Goal: Task Accomplishment & Management: Use online tool/utility

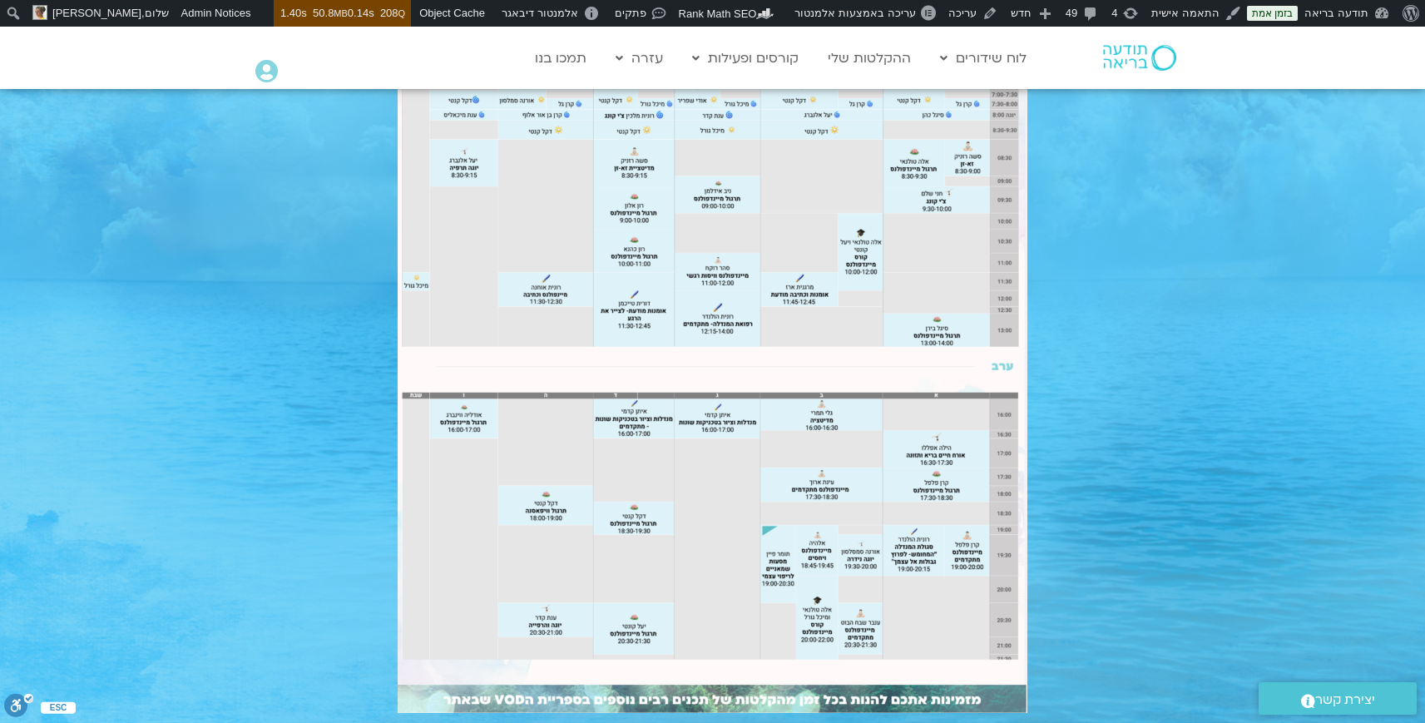
scroll to position [937, 0]
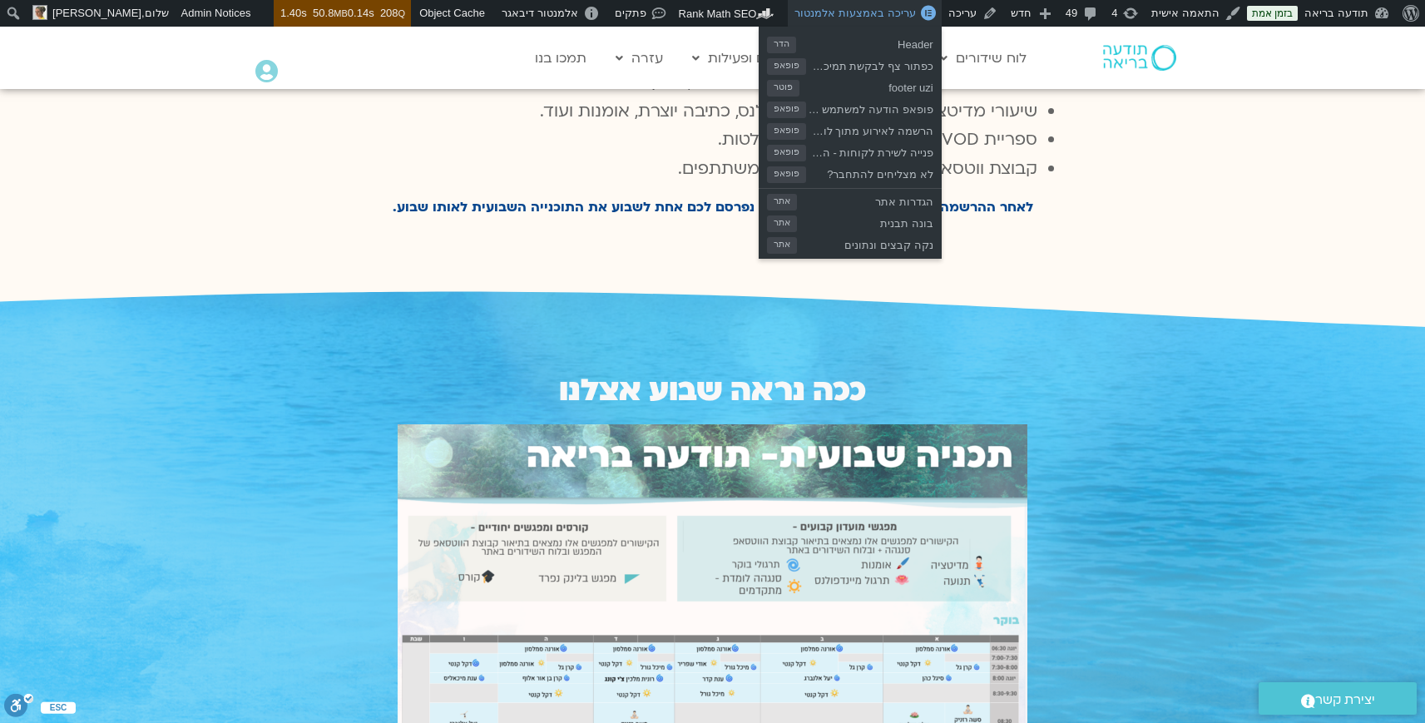
click at [915, 12] on span "עריכה באמצעות אלמנטור" at bounding box center [855, 13] width 121 height 12
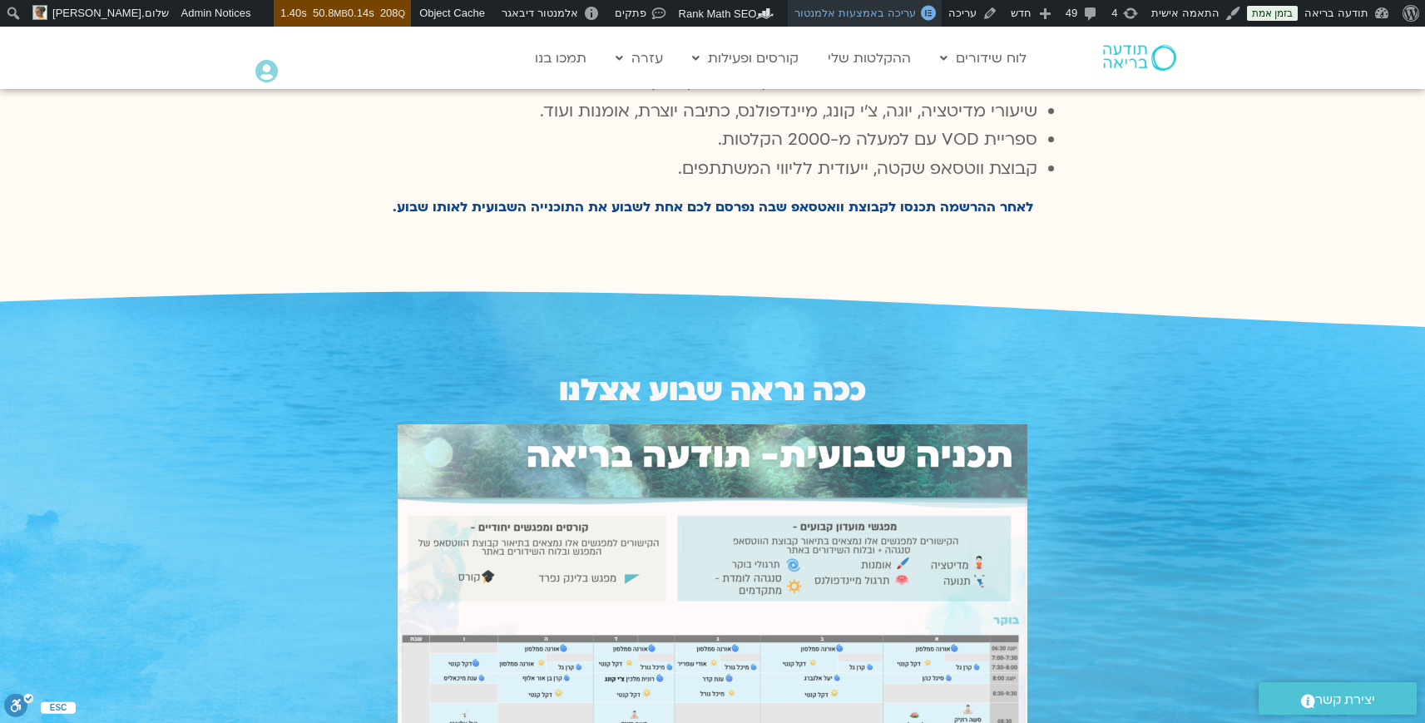
scroll to position [0, 0]
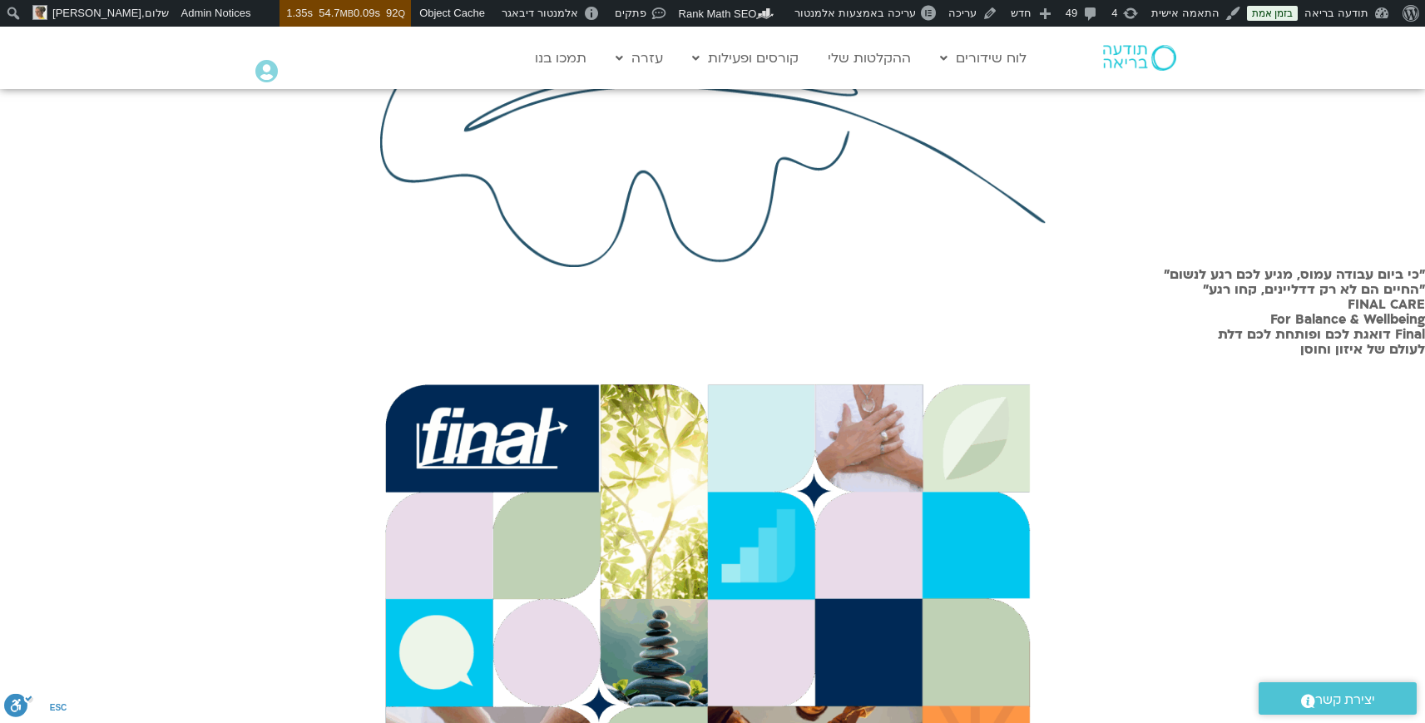
scroll to position [513, 0]
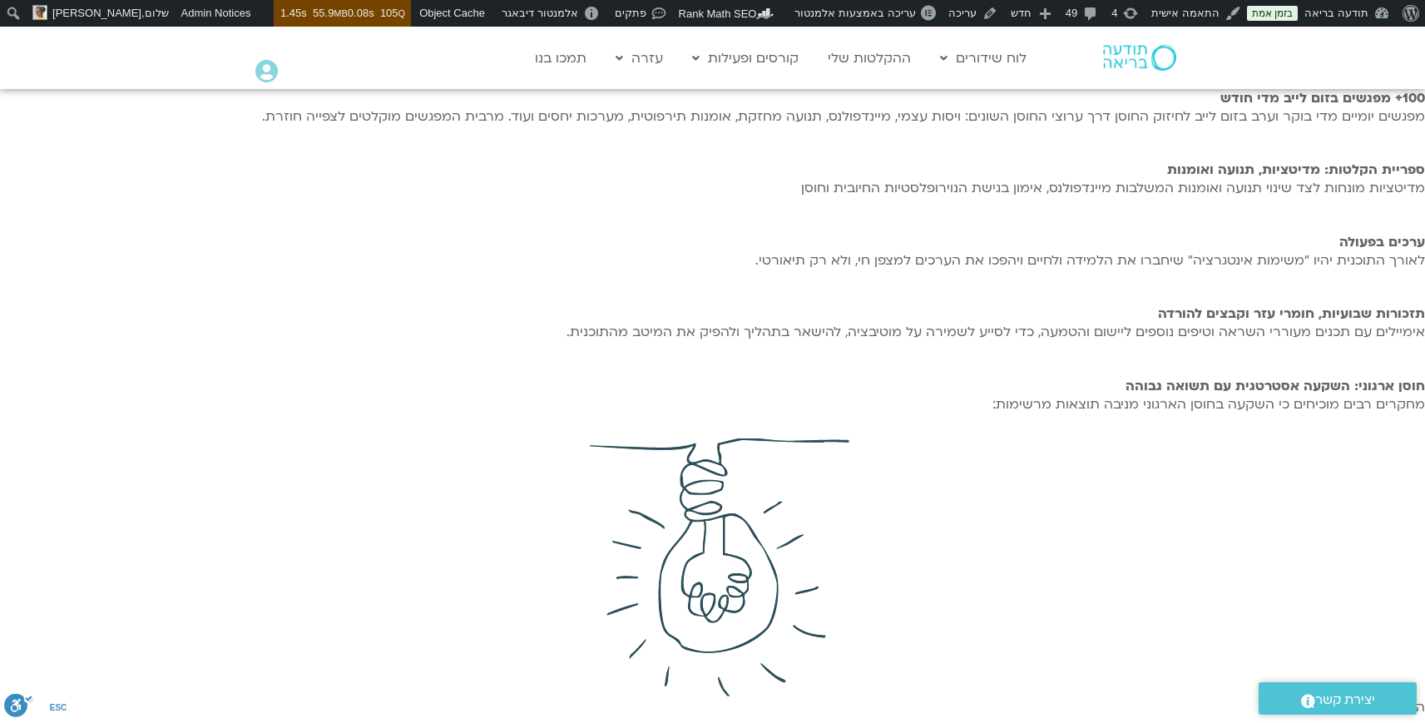
scroll to position [43, 0]
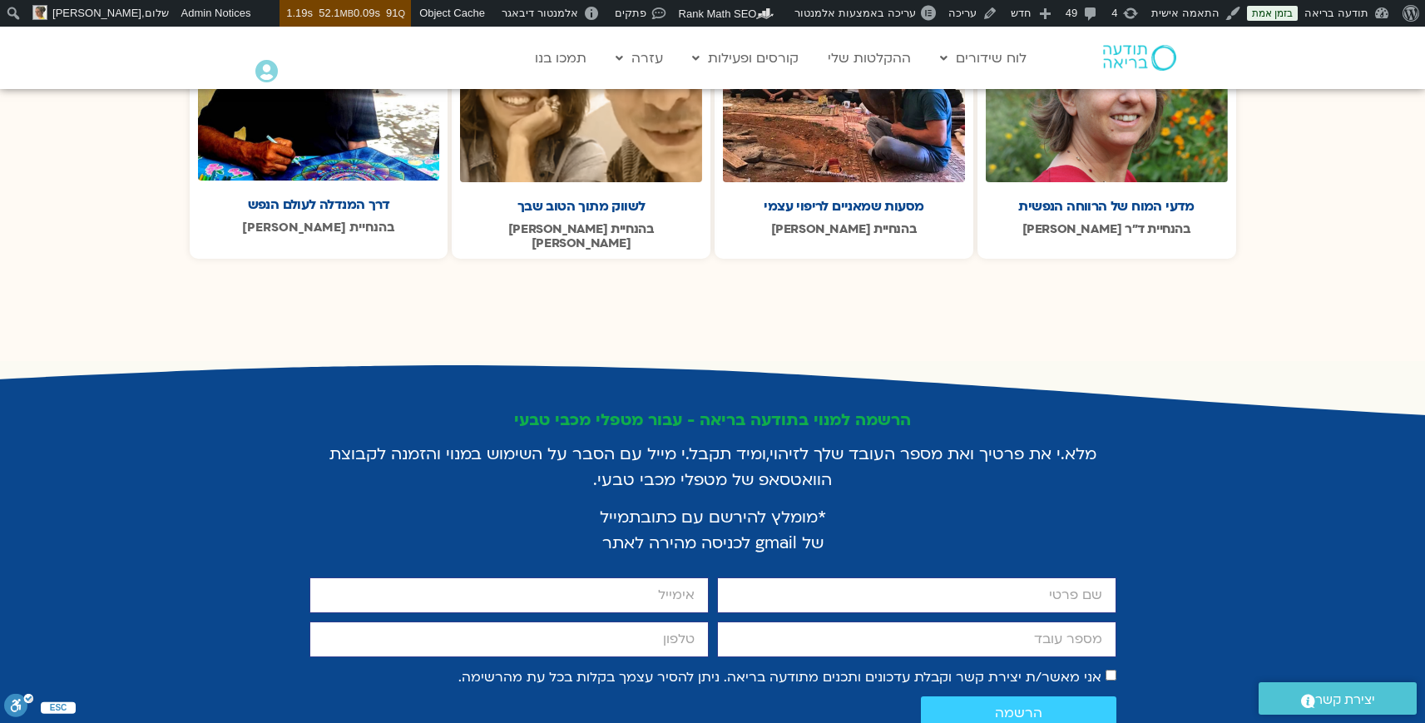
scroll to position [3074, 0]
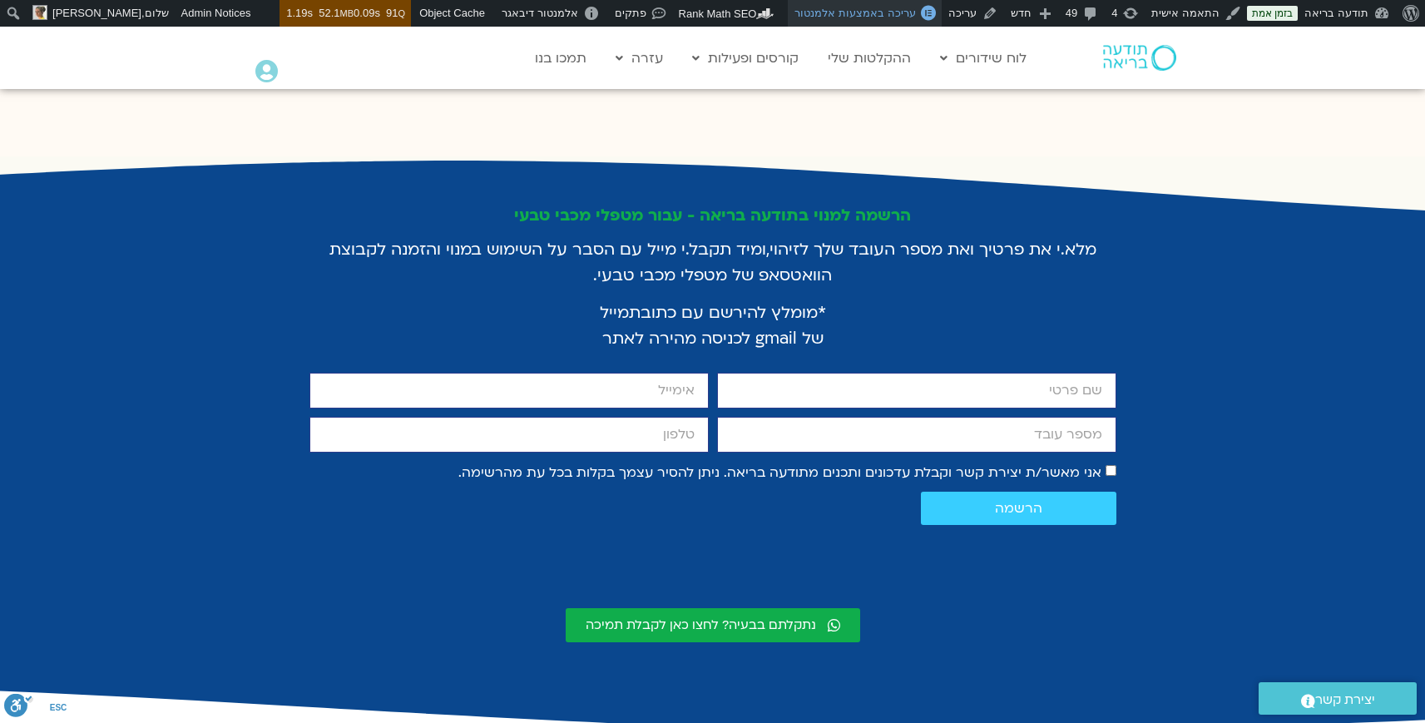
click at [913, 12] on span "עריכה באמצעות אלמנטור" at bounding box center [855, 13] width 121 height 12
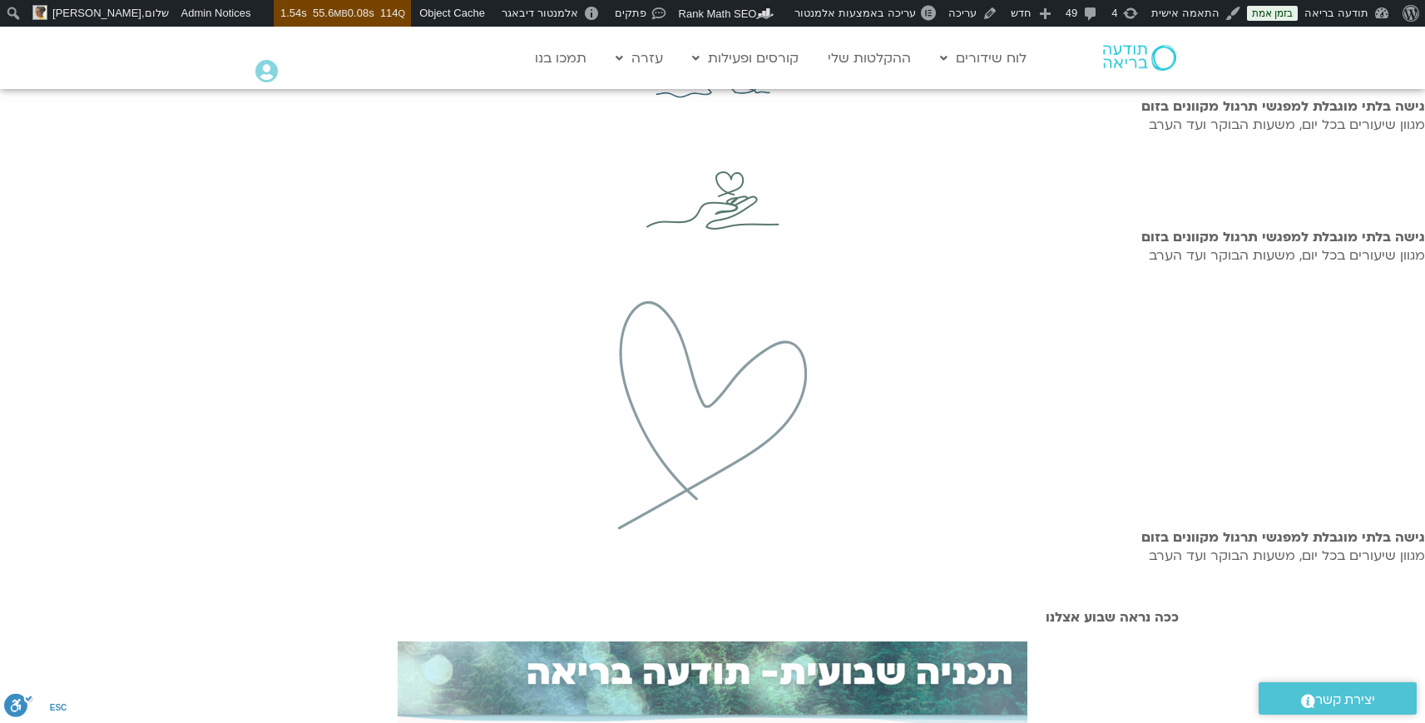
scroll to position [1699, 0]
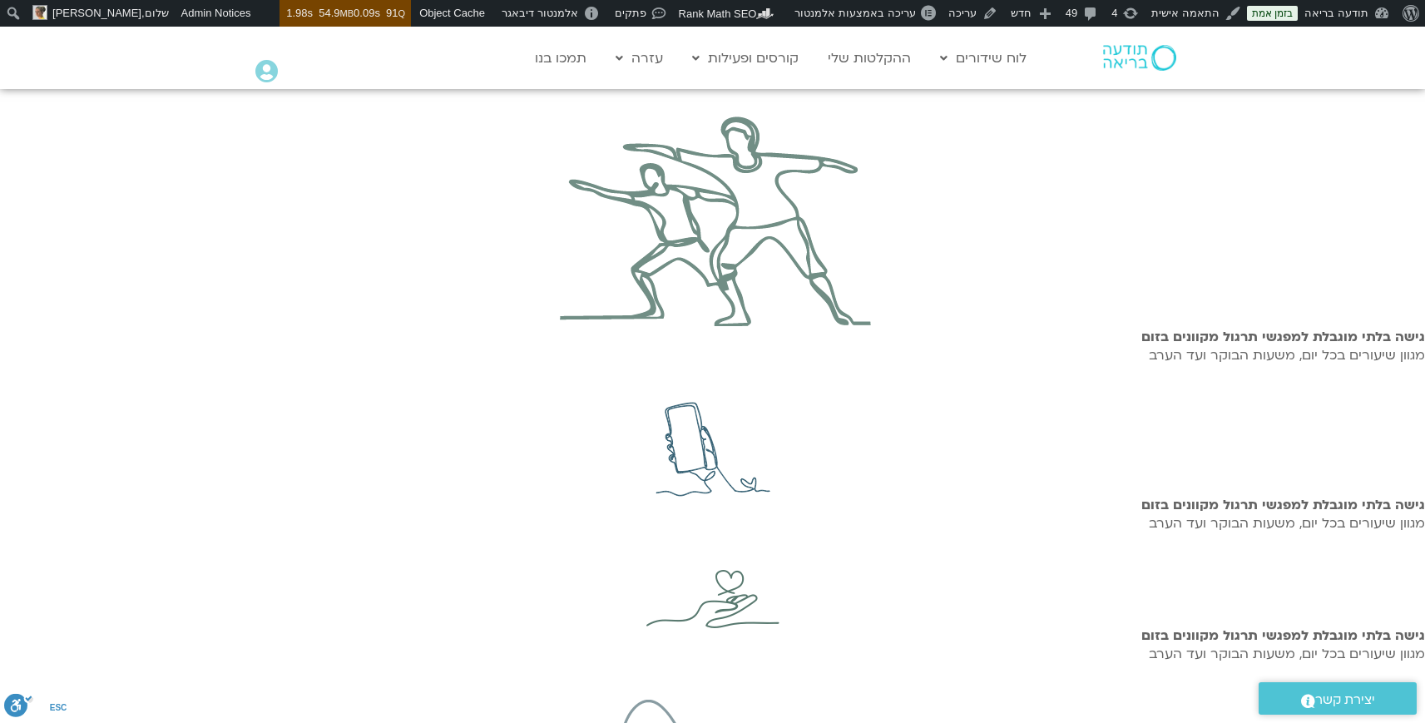
scroll to position [1196, 0]
